Goal: Task Accomplishment & Management: Use online tool/utility

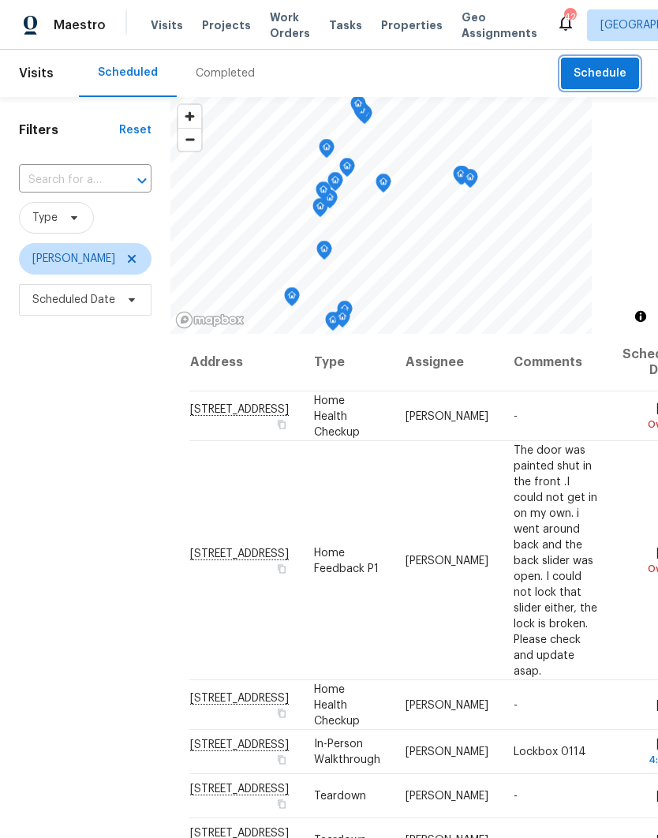
click at [588, 69] on span "Schedule" at bounding box center [600, 74] width 53 height 20
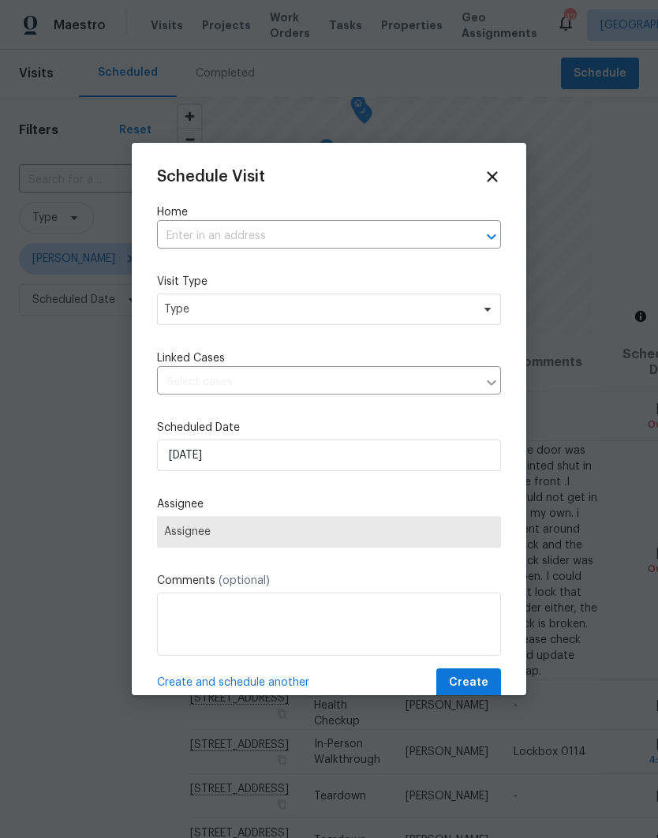
click at [192, 237] on input "text" at bounding box center [307, 236] width 300 height 24
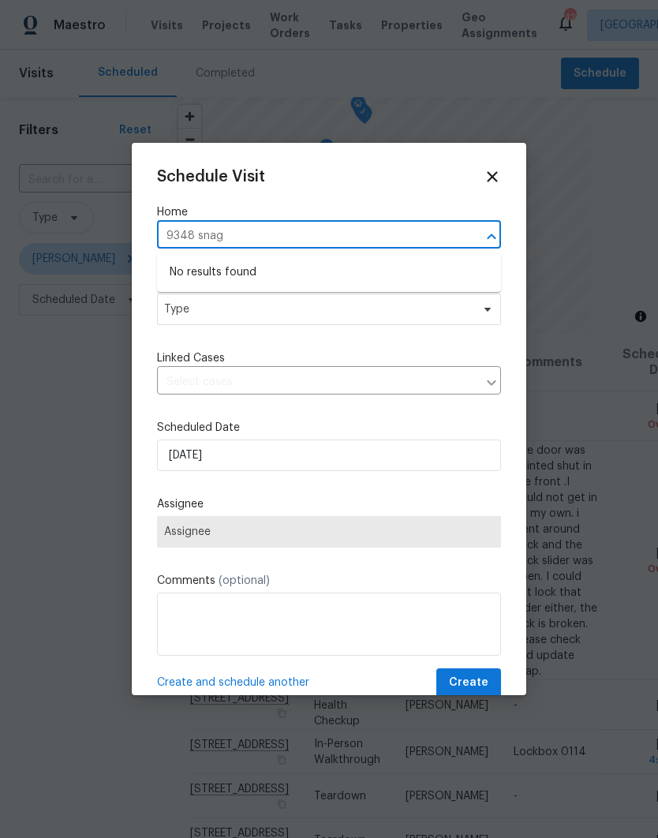
type input "9348 snag"
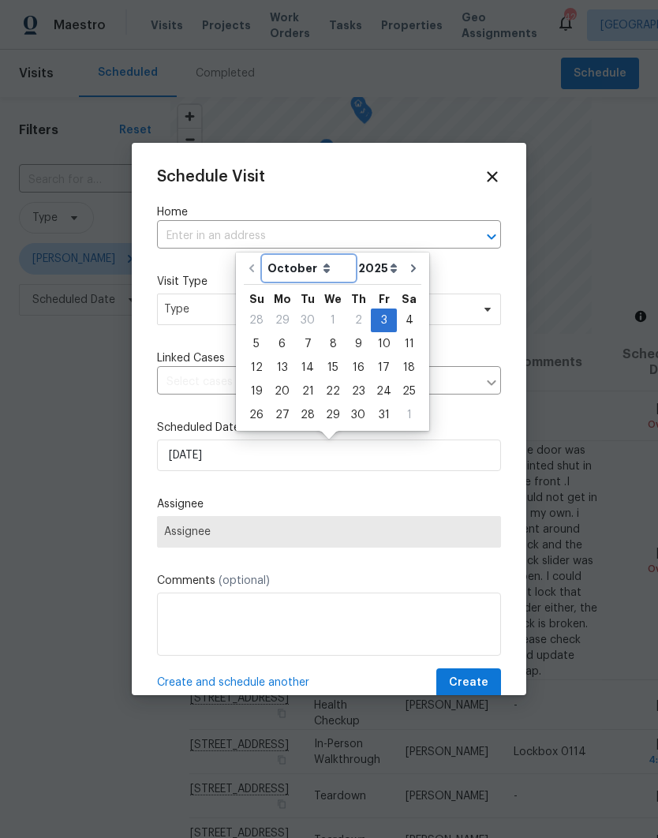
scroll to position [6, 0]
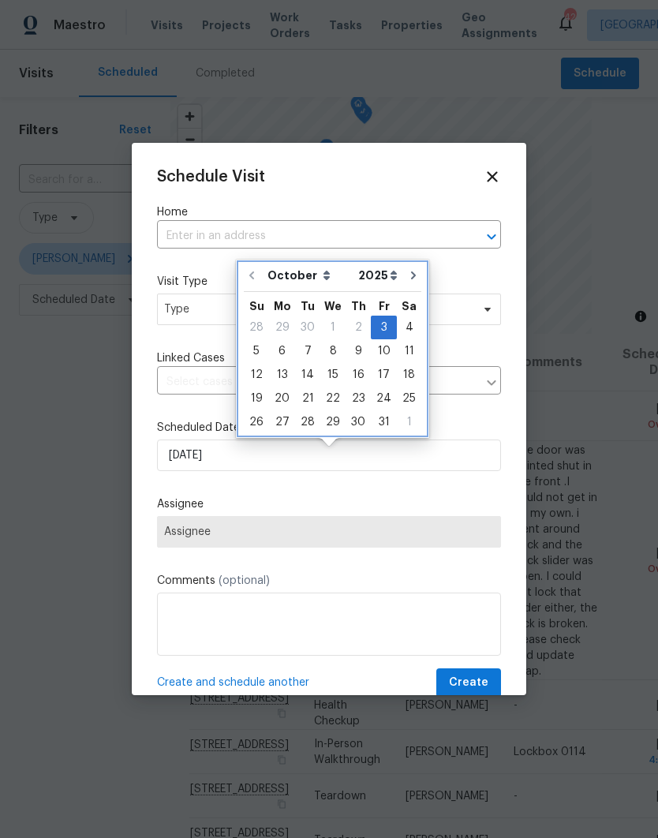
click at [409, 273] on icon "Go to next month" at bounding box center [413, 275] width 13 height 13
type input "11/3/2025"
select select "10"
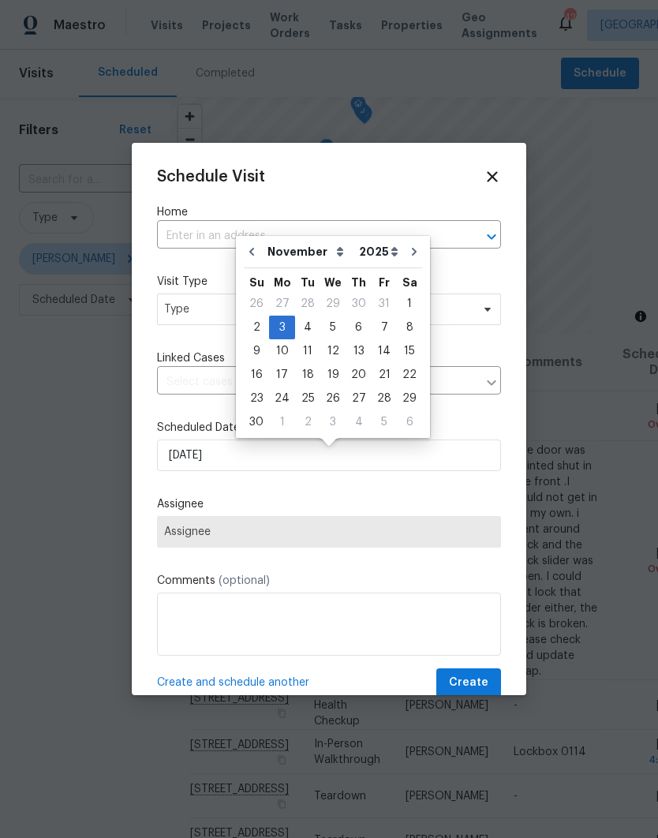
click at [436, 202] on div "Schedule Visit Home ​ Visit Type Type Linked Cases ​ Scheduled Date 11/3/2025 A…" at bounding box center [329, 432] width 344 height 529
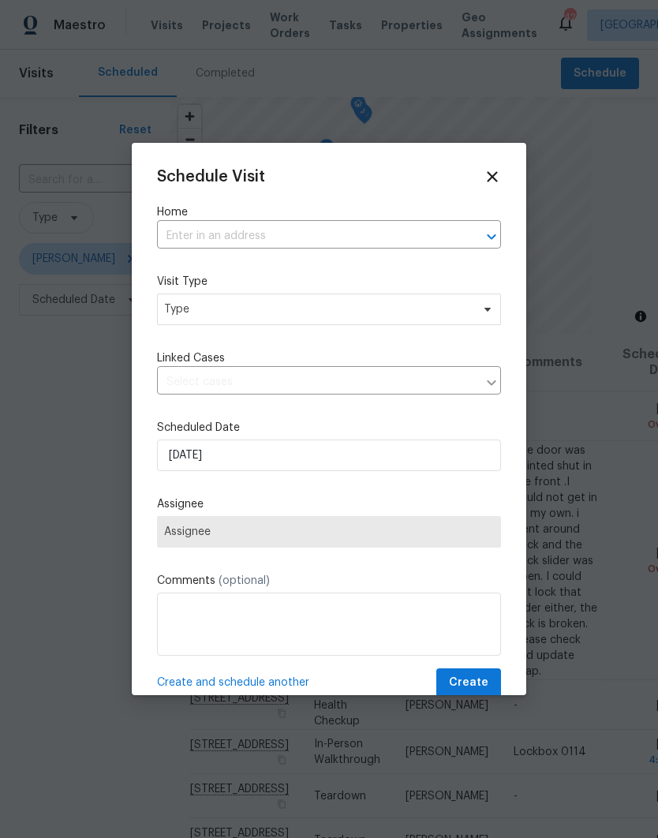
click at [430, 237] on input "text" at bounding box center [307, 236] width 300 height 24
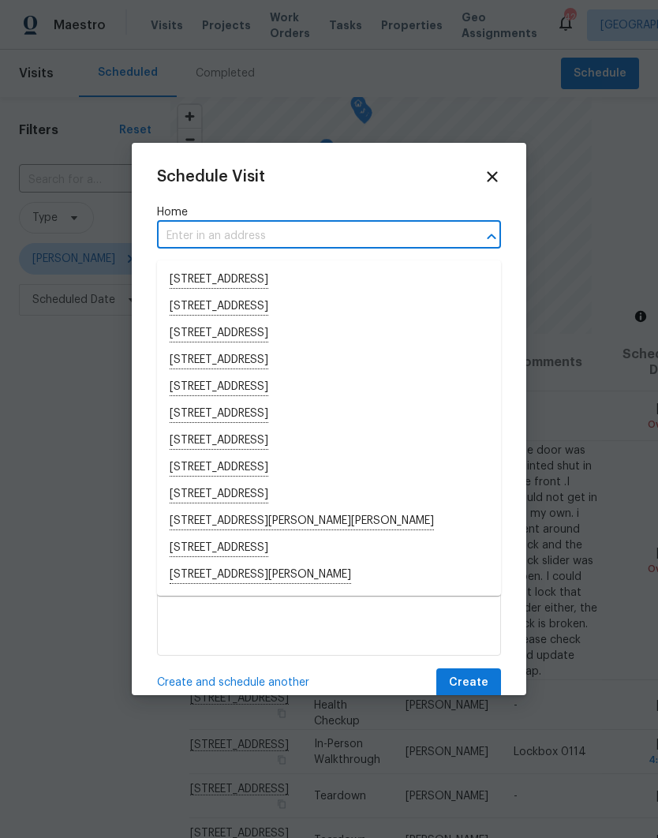
click at [491, 181] on icon at bounding box center [492, 176] width 17 height 17
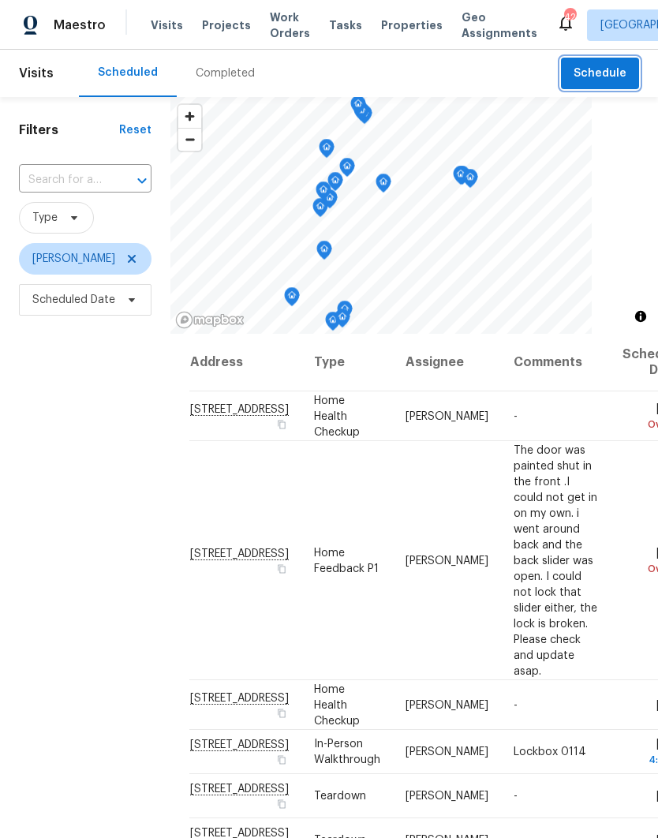
click at [584, 64] on span "Schedule" at bounding box center [600, 74] width 53 height 20
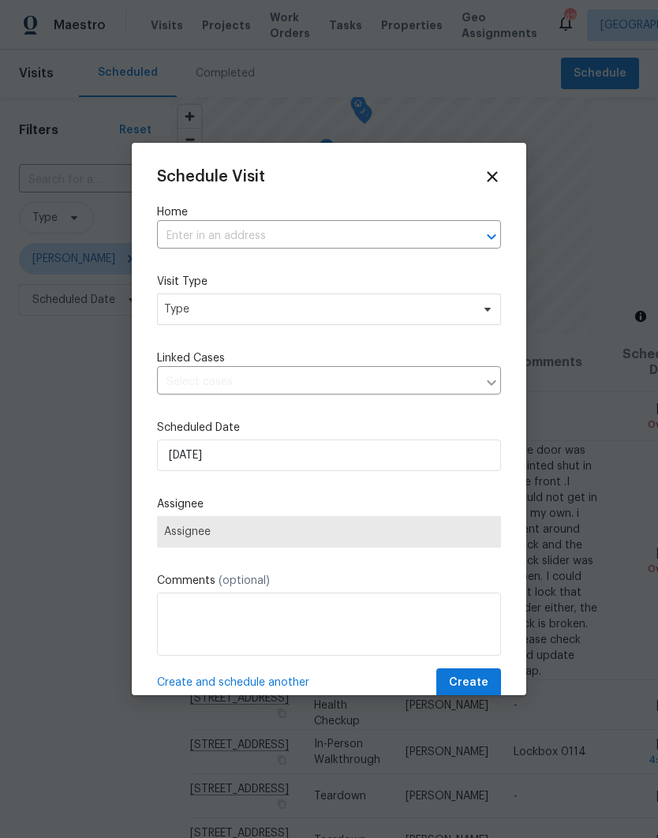
click at [192, 242] on input "text" at bounding box center [307, 236] width 300 height 24
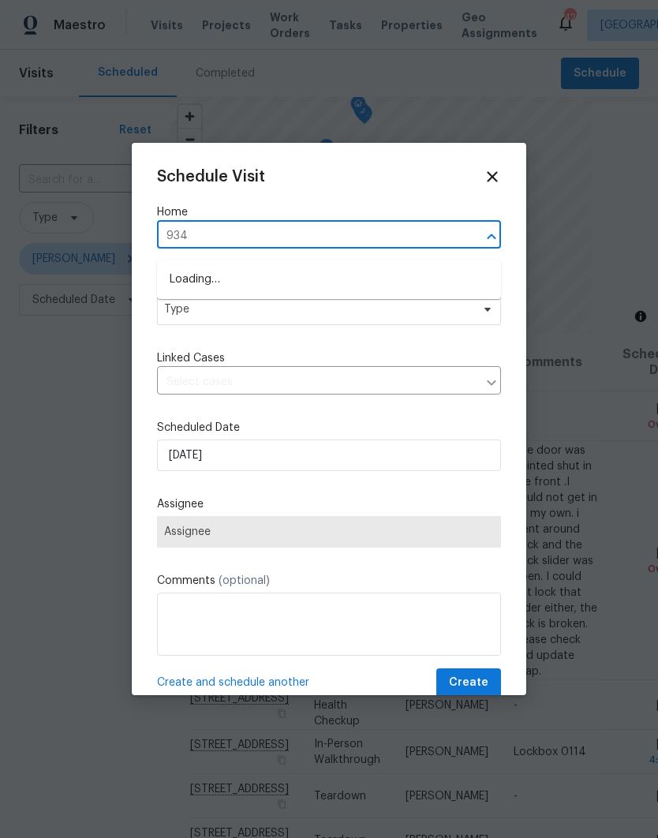
type input "9348"
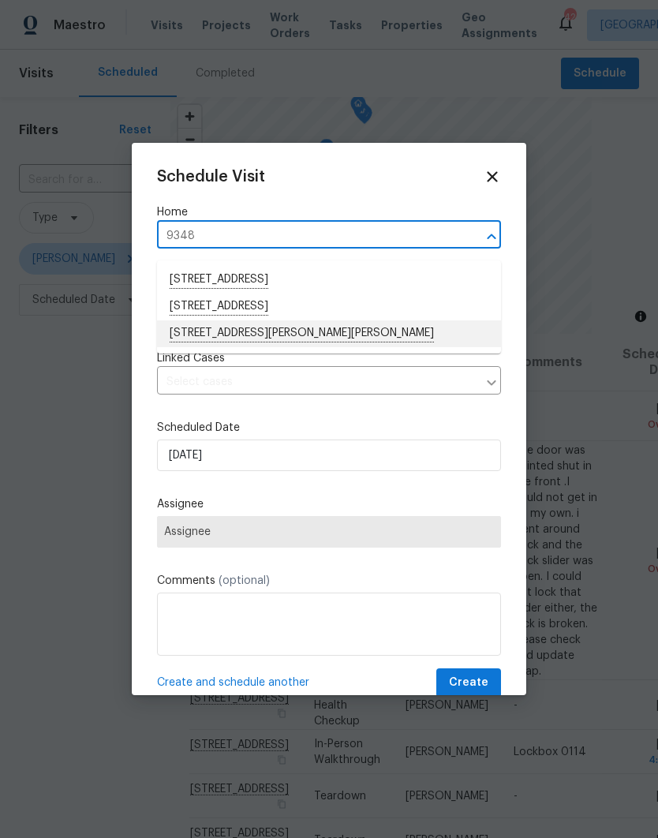
click at [193, 327] on li "9348 Santa Monica Way, New Port Richey, FL 34655" at bounding box center [329, 333] width 344 height 27
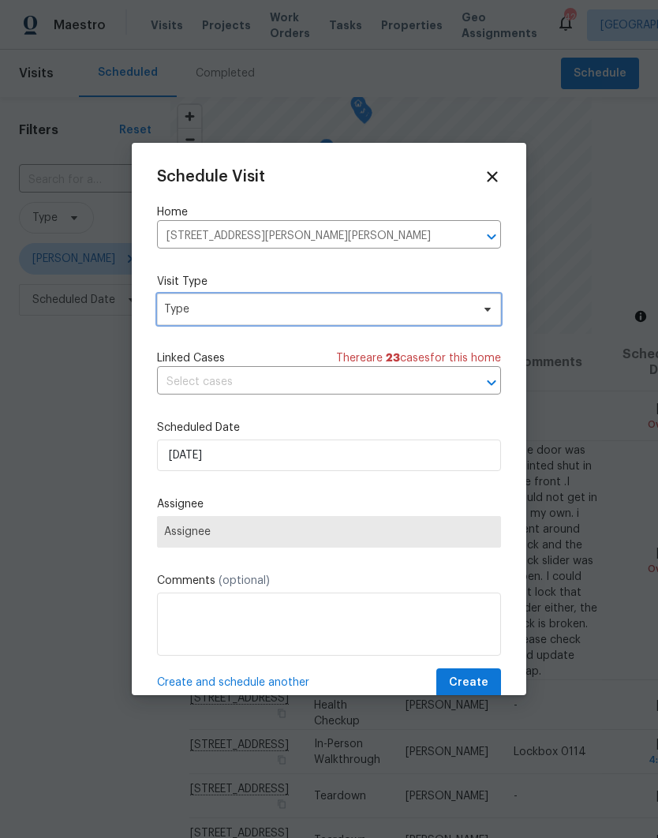
click at [183, 323] on span "Type" at bounding box center [329, 310] width 344 height 32
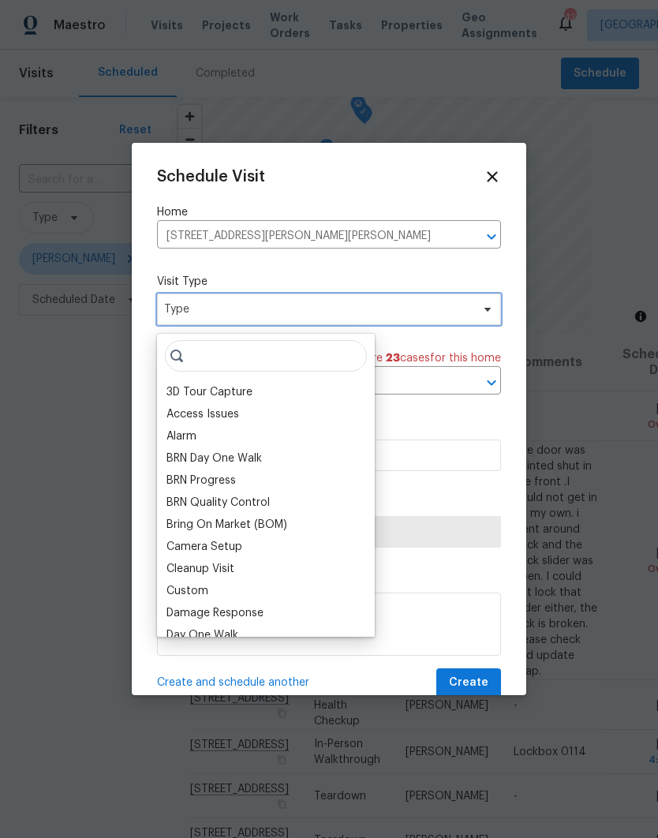
click at [180, 309] on span "Type" at bounding box center [317, 309] width 307 height 16
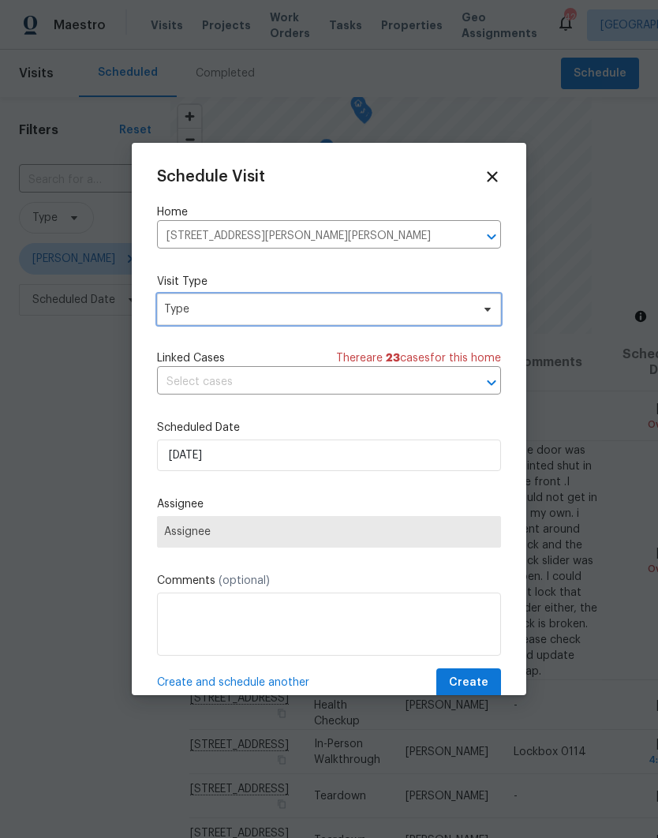
click at [180, 325] on span "Type" at bounding box center [329, 310] width 344 height 32
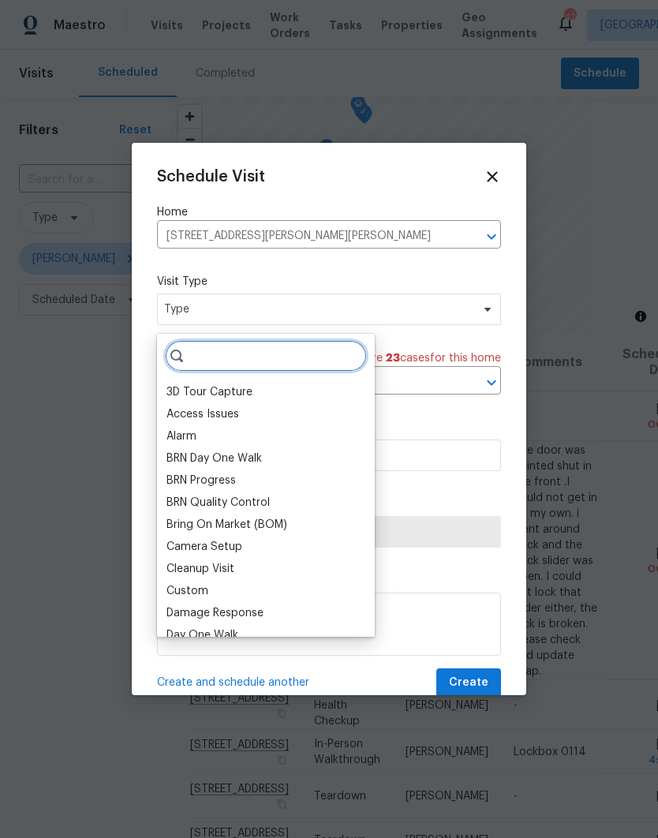
click at [211, 350] on input "search" at bounding box center [266, 356] width 202 height 32
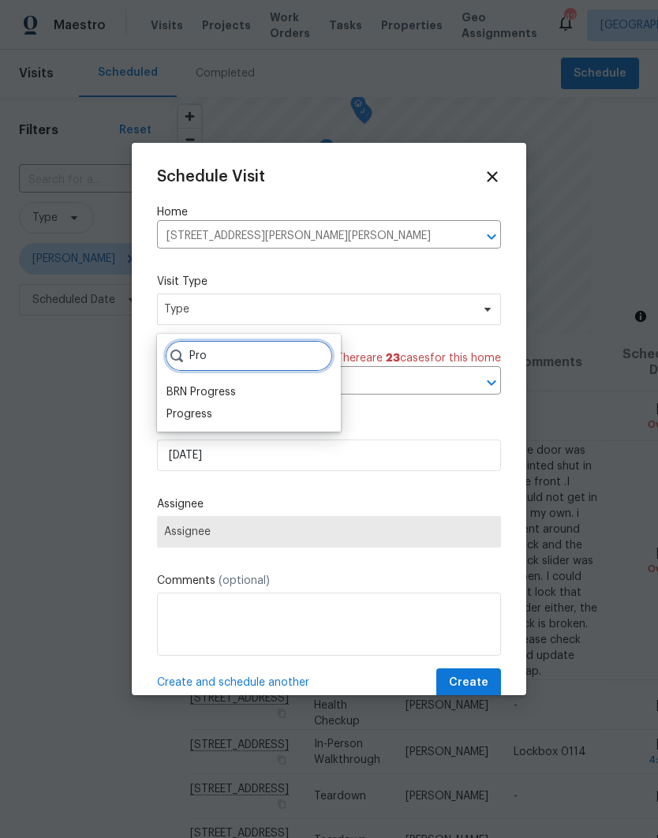
type input "Pro"
click at [178, 410] on div "Progress" at bounding box center [189, 414] width 46 height 16
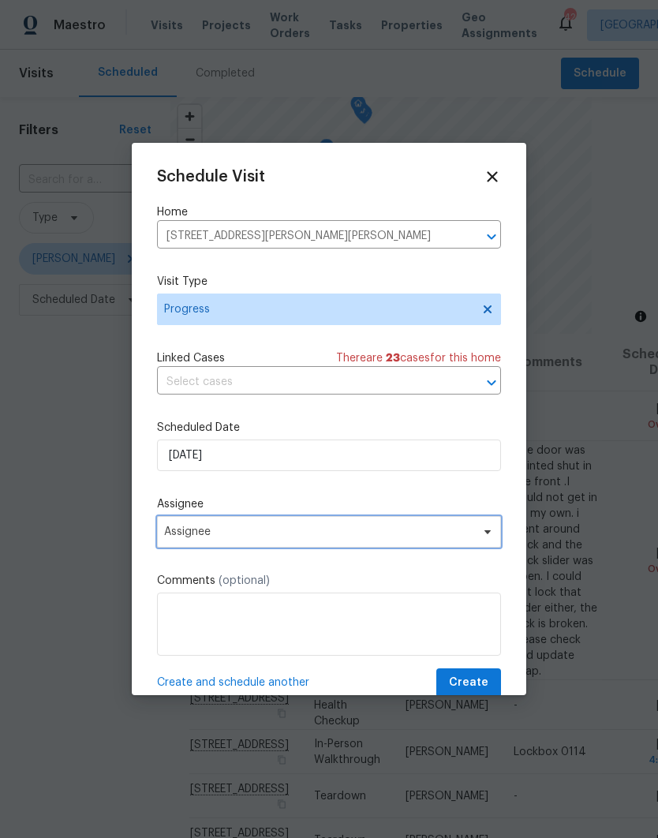
click at [185, 534] on span "Assignee" at bounding box center [318, 531] width 309 height 13
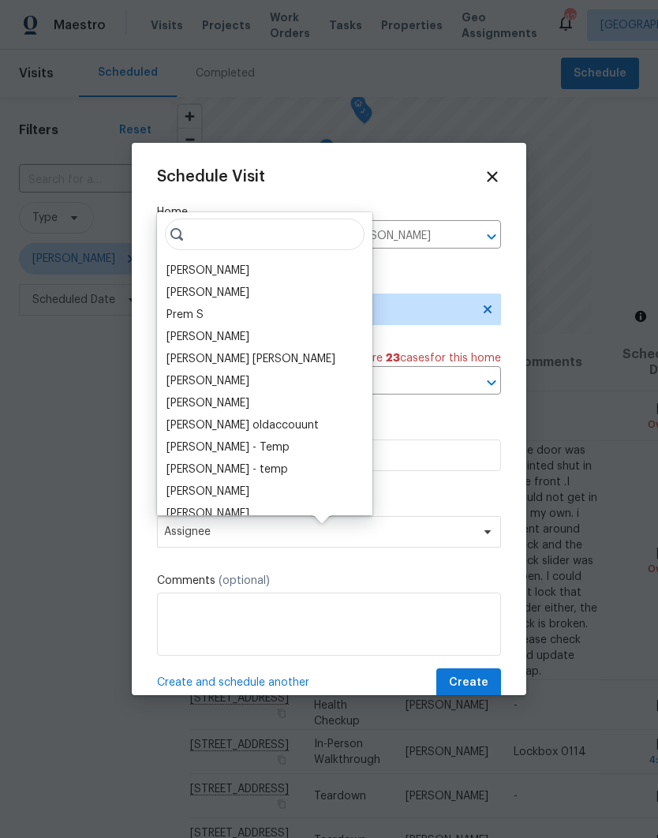
click at [180, 263] on div "[PERSON_NAME]" at bounding box center [207, 271] width 83 height 16
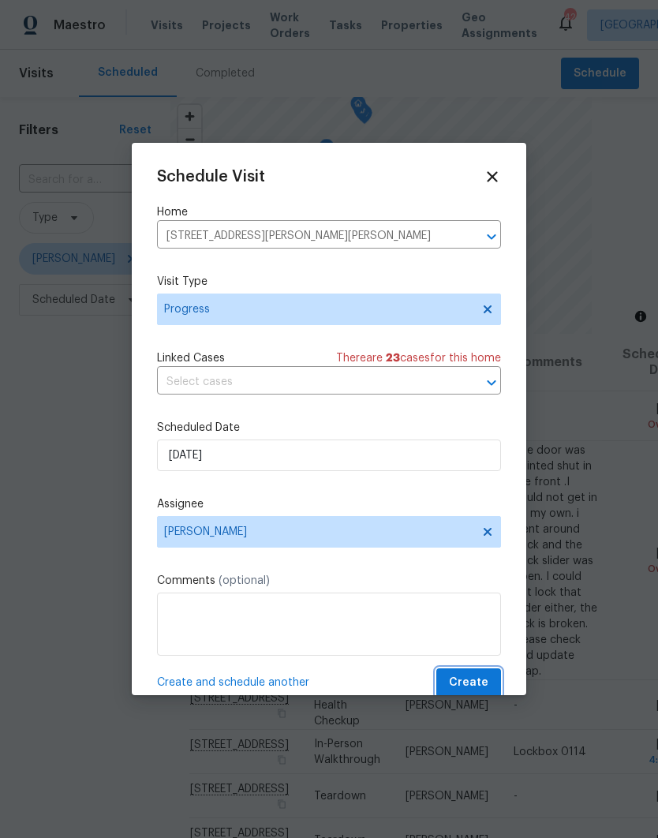
click at [480, 684] on span "Create" at bounding box center [468, 683] width 39 height 20
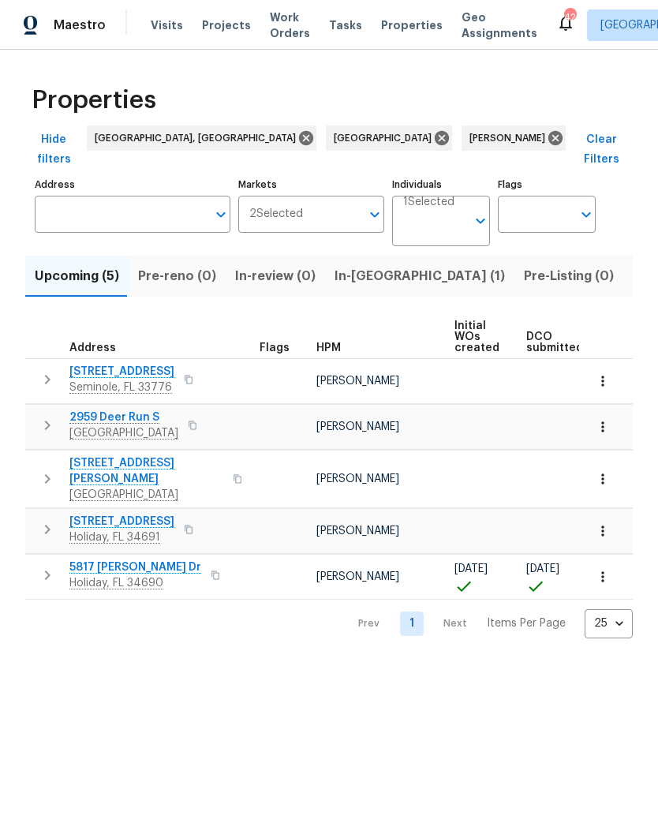
click at [633, 265] on span "Listed (36)" at bounding box center [667, 276] width 68 height 22
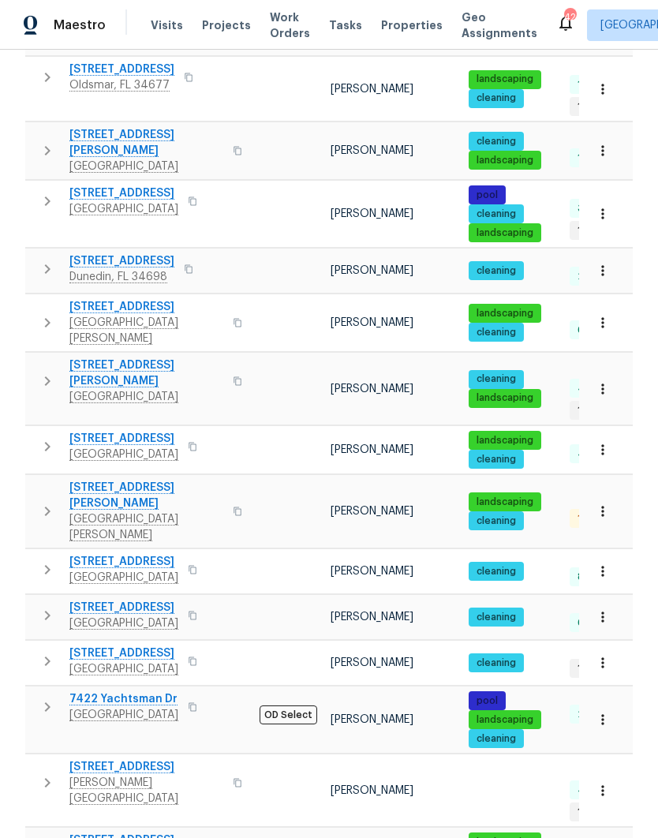
scroll to position [63, 0]
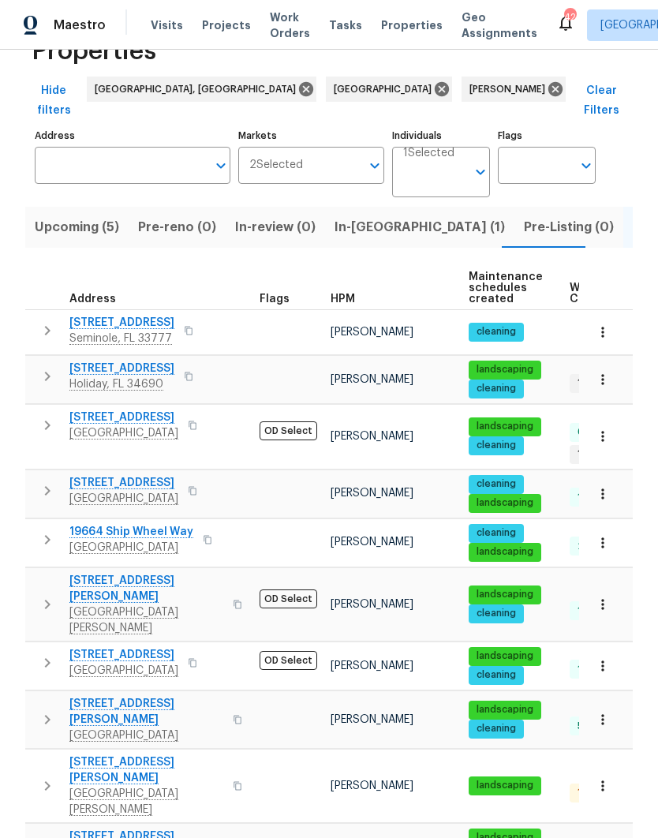
scroll to position [47, 0]
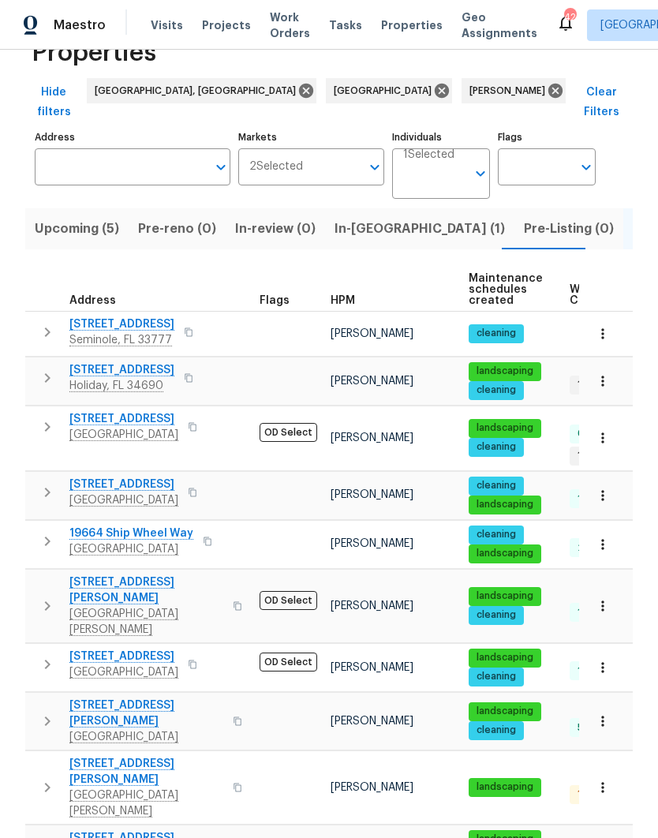
click at [102, 756] on span "[STREET_ADDRESS][PERSON_NAME]" at bounding box center [146, 772] width 154 height 32
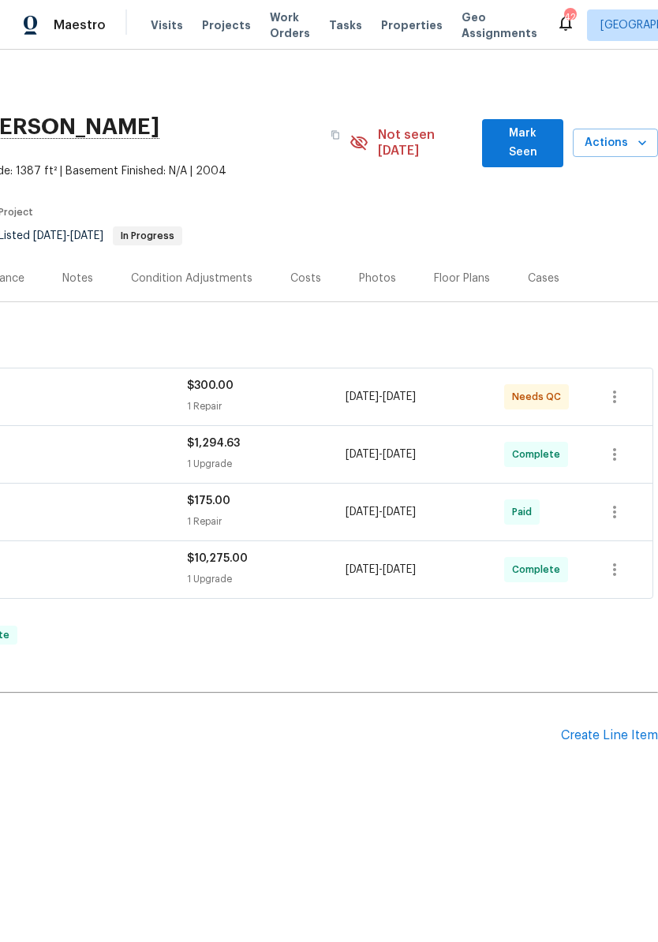
scroll to position [0, 234]
